Goal: Information Seeking & Learning: Find specific fact

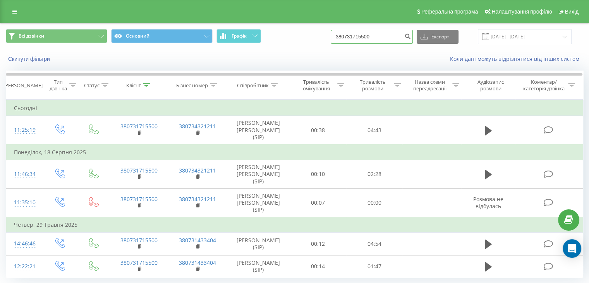
click at [387, 41] on input "380731715500" at bounding box center [372, 37] width 82 height 14
type input "3"
paste input "067 567 54 35"
type input "067 567 54 35"
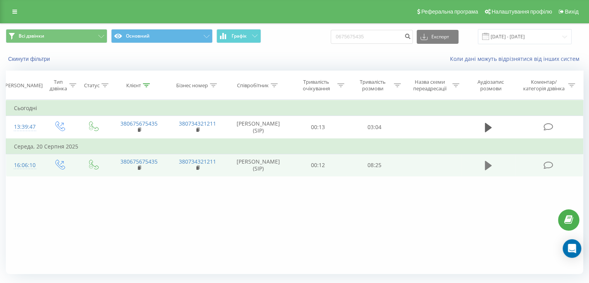
click at [483, 165] on button at bounding box center [489, 166] width 12 height 12
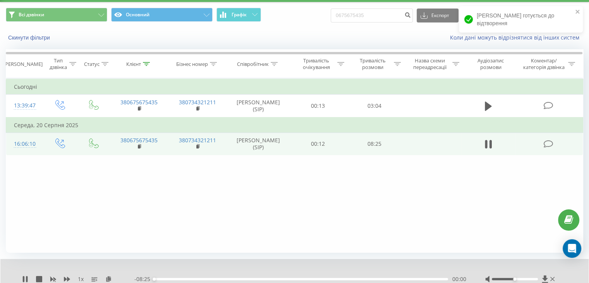
scroll to position [40, 0]
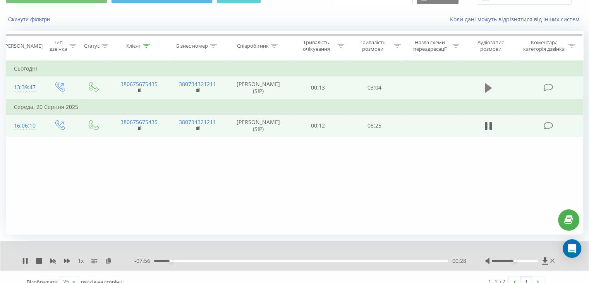
click at [483, 84] on button at bounding box center [489, 88] width 12 height 12
click at [171, 261] on div "00:10" at bounding box center [301, 261] width 294 height 2
click at [485, 126] on icon at bounding box center [488, 125] width 7 height 9
click at [199, 264] on div "- 07:54 00:30 00:30" at bounding box center [300, 261] width 332 height 8
click at [195, 262] on div "- 07:53 00:31 00:31" at bounding box center [300, 261] width 332 height 8
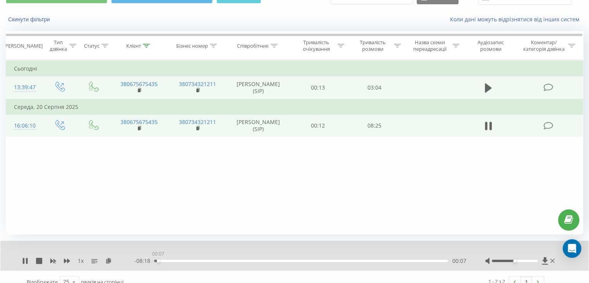
drag, startPoint x: 170, startPoint y: 261, endPoint x: 155, endPoint y: 258, distance: 15.3
click at [155, 260] on div "00:07" at bounding box center [301, 261] width 294 height 2
click at [163, 261] on div "00:15" at bounding box center [301, 261] width 294 height 2
click at [177, 261] on div "00:39" at bounding box center [301, 261] width 294 height 2
click at [191, 258] on div "- 07:45 00:40 00:40" at bounding box center [300, 261] width 332 height 8
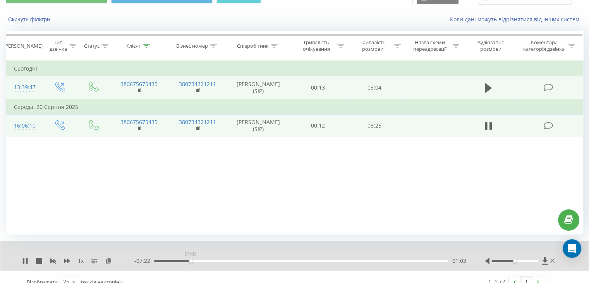
click at [191, 261] on div "01:03" at bounding box center [301, 261] width 294 height 2
click at [201, 263] on div "- 07:20 01:05 01:05" at bounding box center [300, 261] width 332 height 8
click at [213, 258] on div "- 07:18 01:07 01:07" at bounding box center [300, 261] width 332 height 8
click at [212, 262] on div "- 07:17 01:07 01:07" at bounding box center [300, 261] width 332 height 8
click at [213, 262] on div "- 07:16 01:08 01:08" at bounding box center [300, 261] width 332 height 8
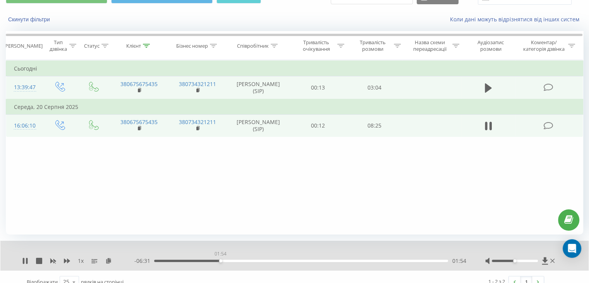
click at [220, 260] on div "01:54" at bounding box center [301, 261] width 294 height 2
click at [241, 261] on div "02:28" at bounding box center [301, 261] width 294 height 2
click at [23, 259] on icon at bounding box center [24, 261] width 2 height 6
click at [23, 259] on icon at bounding box center [25, 261] width 5 height 6
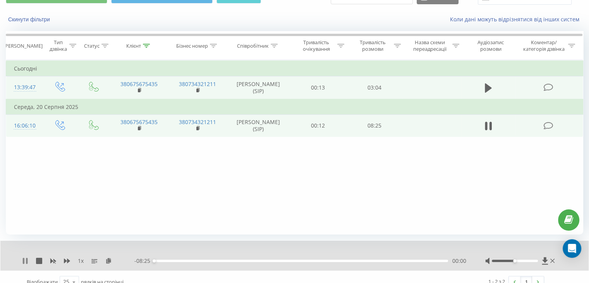
click at [26, 258] on icon at bounding box center [25, 261] width 6 height 6
click at [483, 126] on button at bounding box center [489, 126] width 12 height 12
click at [495, 86] on td at bounding box center [488, 87] width 54 height 23
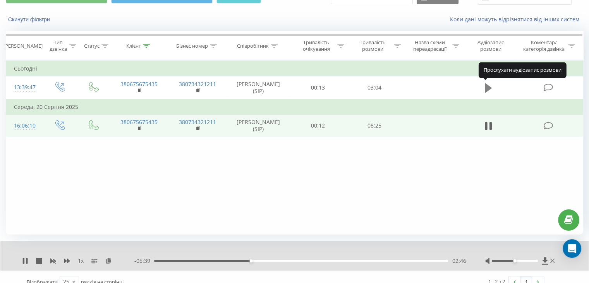
click at [491, 86] on icon at bounding box center [488, 88] width 7 height 11
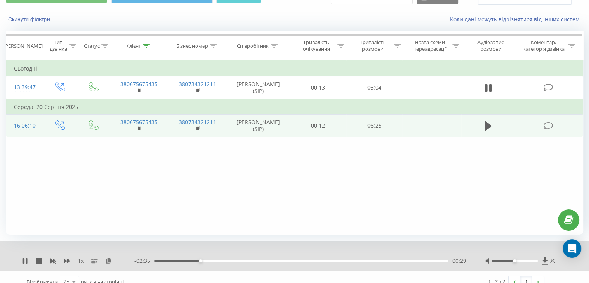
click at [211, 259] on div "- 02:35 00:29 00:29" at bounding box center [300, 261] width 332 height 8
click at [26, 259] on icon at bounding box center [25, 261] width 6 height 6
click at [487, 124] on icon at bounding box center [488, 125] width 7 height 9
click at [25, 261] on icon at bounding box center [25, 261] width 6 height 6
